Goal: Check status: Check status

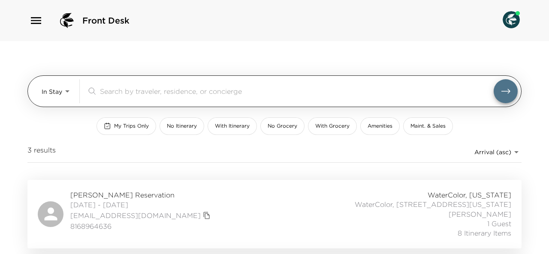
click at [50, 90] on body "Front Desk In Stay In-Stay ​ My Trips Only No Itinerary With Itinerary No Groce…" at bounding box center [274, 127] width 549 height 254
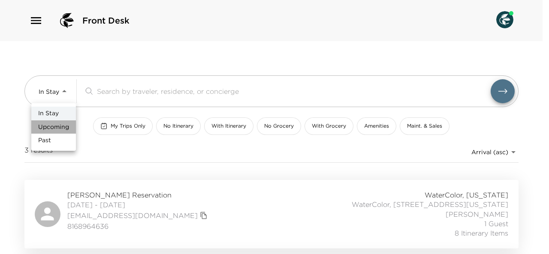
click at [58, 127] on span "Upcoming" at bounding box center [53, 127] width 31 height 9
type input "Upcoming"
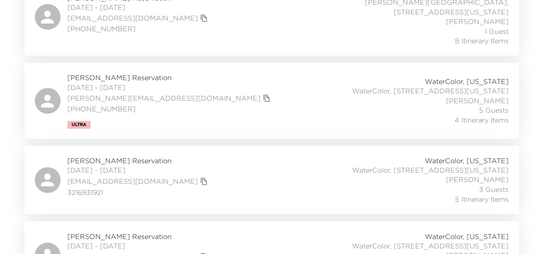
scroll to position [641, 0]
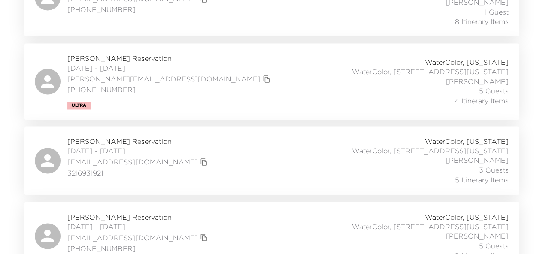
click at [290, 138] on div "[PERSON_NAME] Reservation [DATE] - [DATE] [EMAIL_ADDRESS][DOMAIN_NAME] 32169319…" at bounding box center [272, 161] width 474 height 48
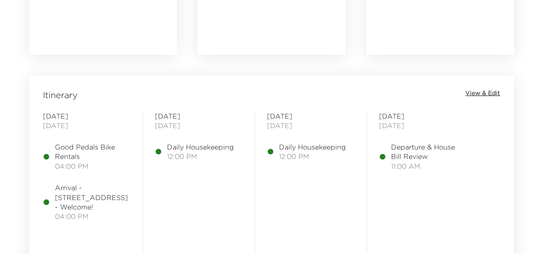
scroll to position [648, 0]
